Goal: Information Seeking & Learning: Learn about a topic

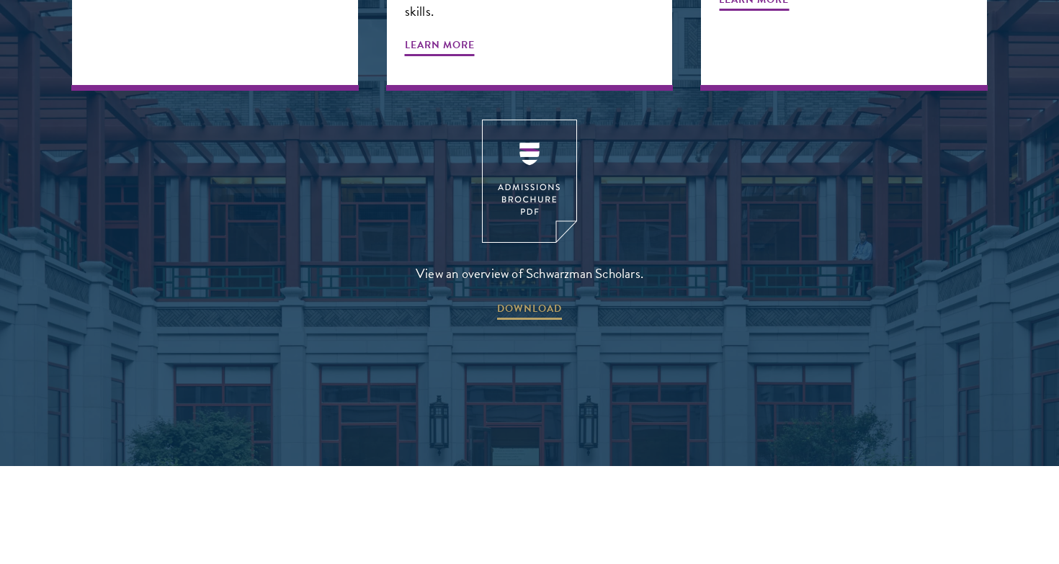
scroll to position [2080, 0]
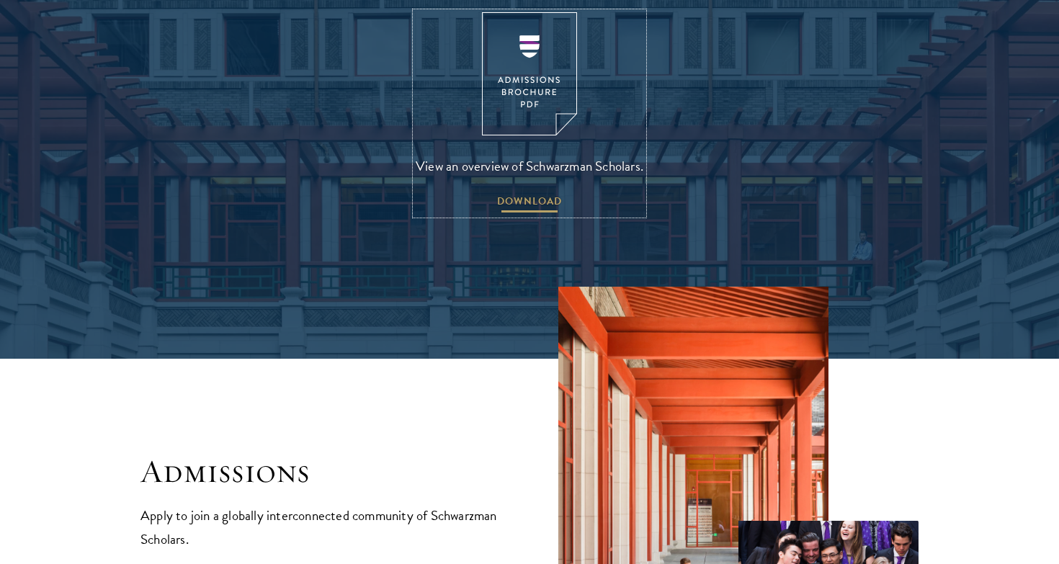
click at [529, 192] on span "DOWNLOAD" at bounding box center [529, 203] width 65 height 22
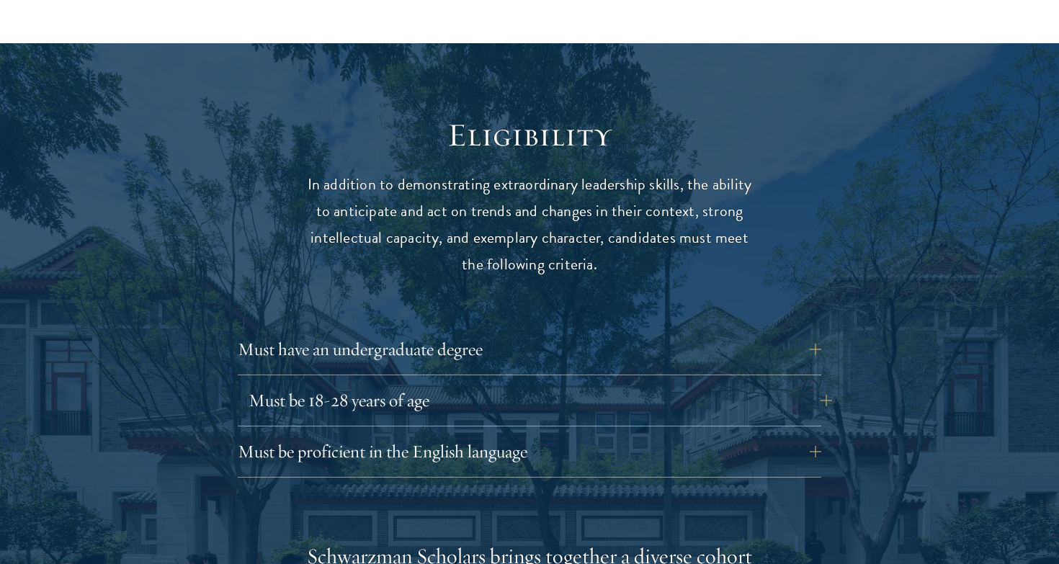
scroll to position [1815, 0]
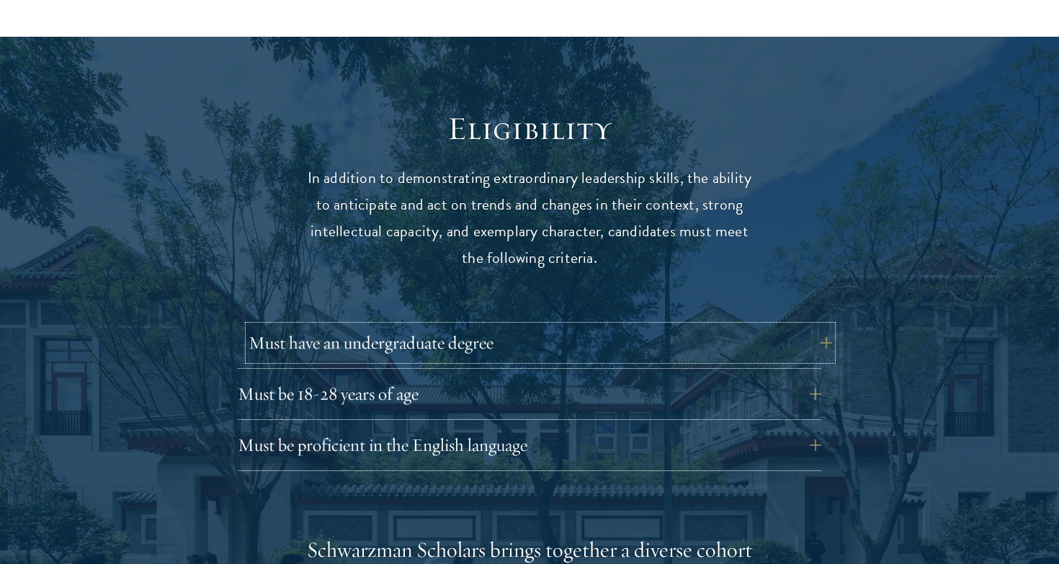
click at [659, 325] on button "Must have an undergraduate degree" at bounding box center [539, 342] width 583 height 35
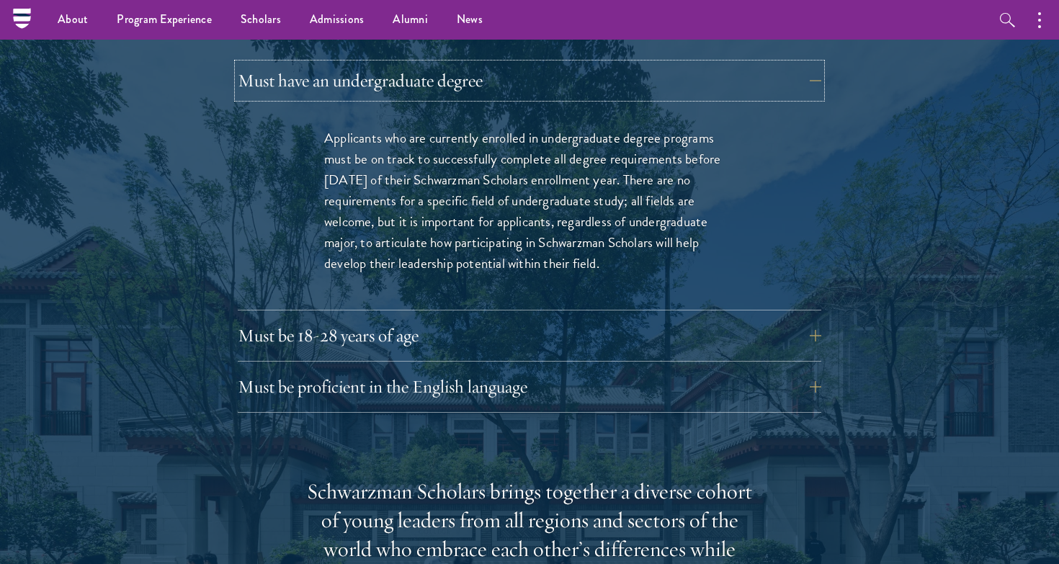
scroll to position [2079, 0]
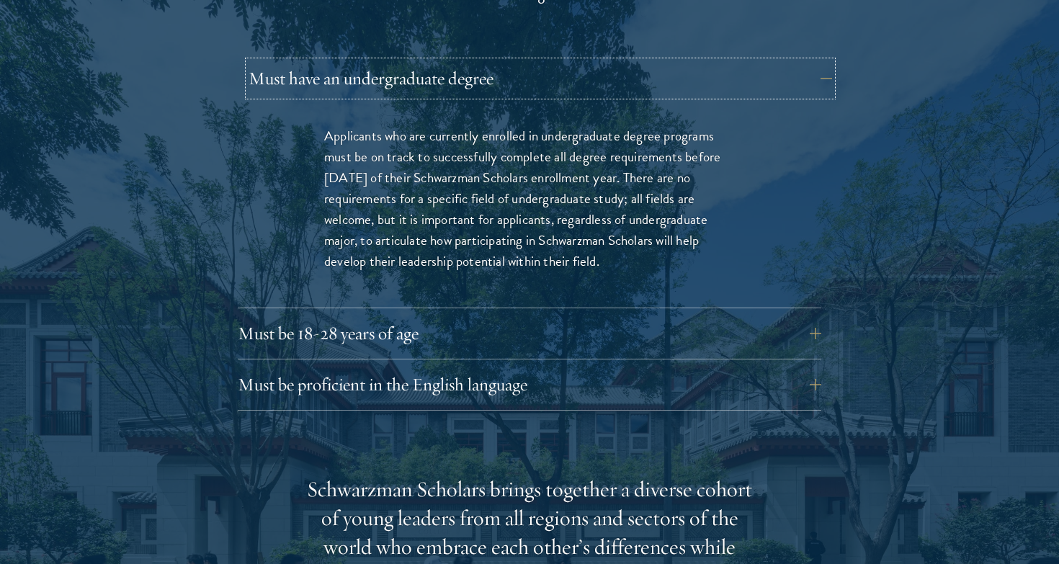
click at [714, 61] on button "Must have an undergraduate degree" at bounding box center [539, 78] width 583 height 35
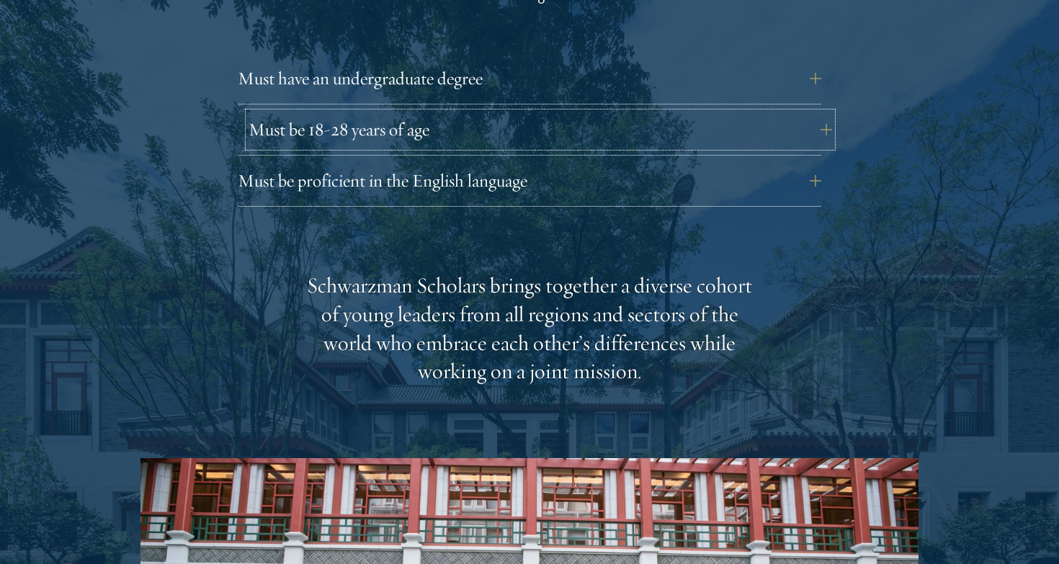
click at [672, 112] on button "Must be 18-28 years of age" at bounding box center [539, 129] width 583 height 35
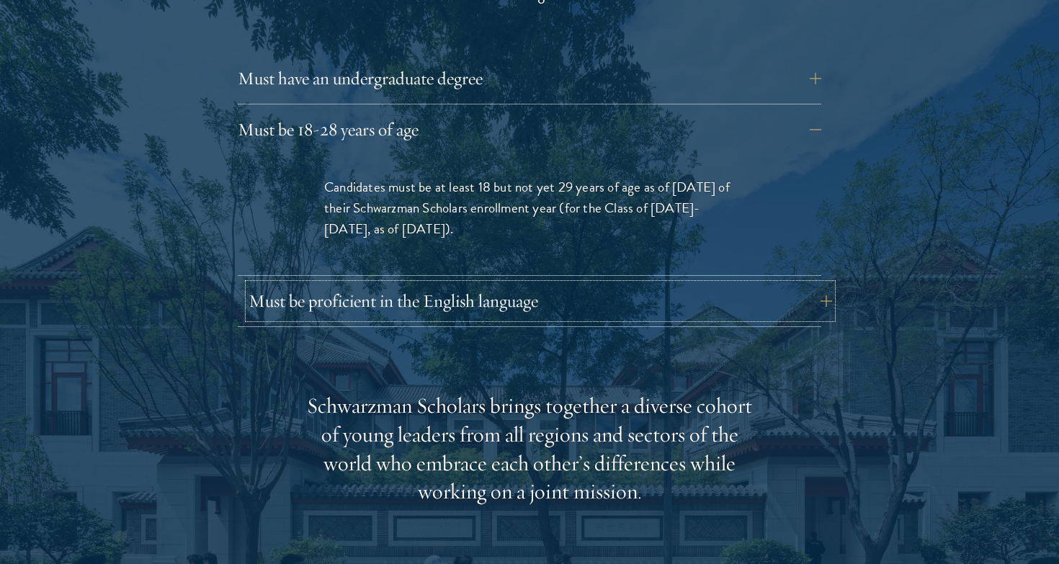
click at [671, 284] on button "Must be proficient in the English language" at bounding box center [539, 301] width 583 height 35
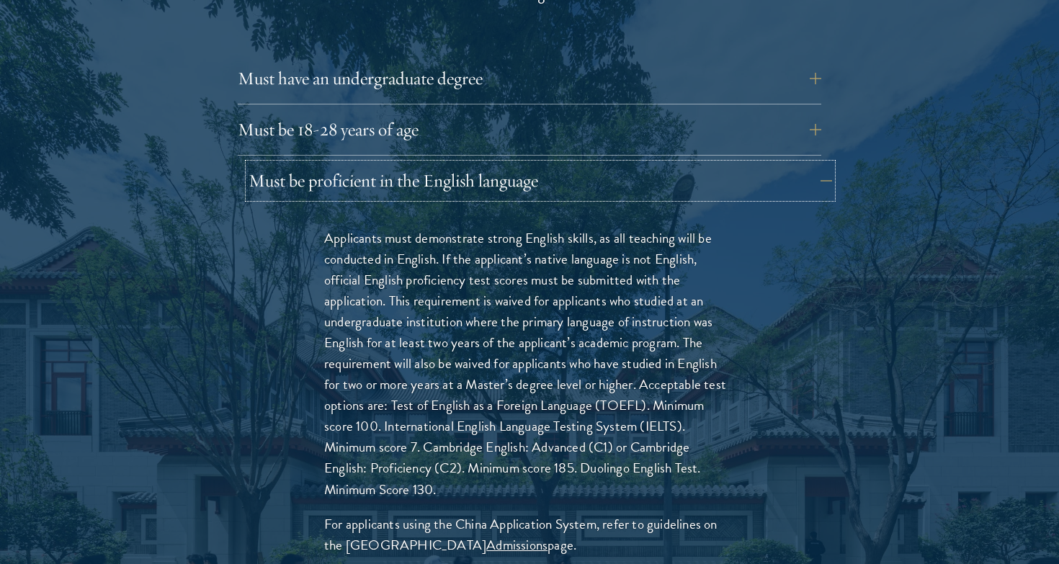
click at [659, 166] on button "Must be proficient in the English language" at bounding box center [539, 180] width 583 height 35
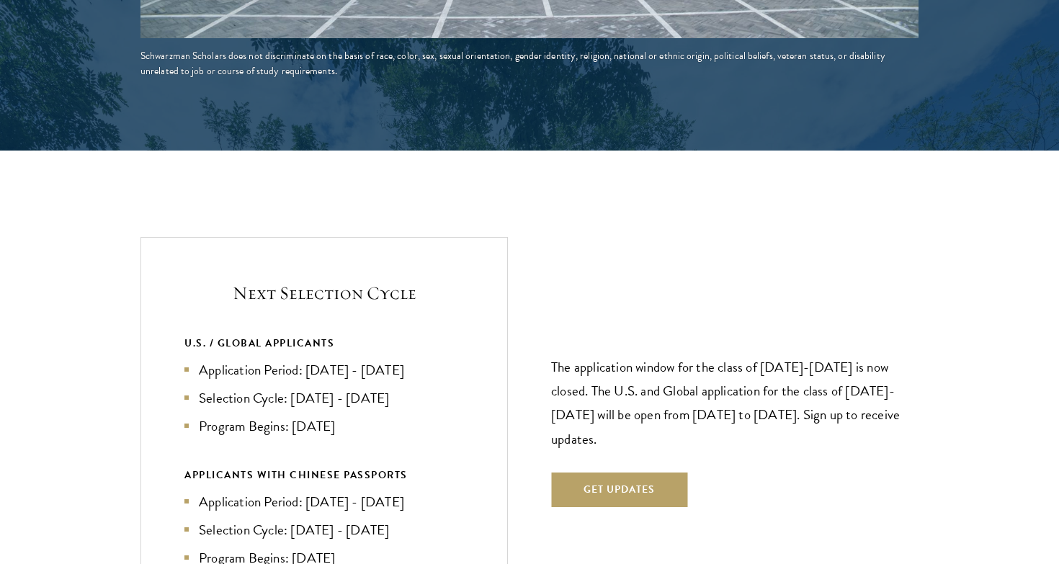
scroll to position [2889, 0]
